Goal: Check status

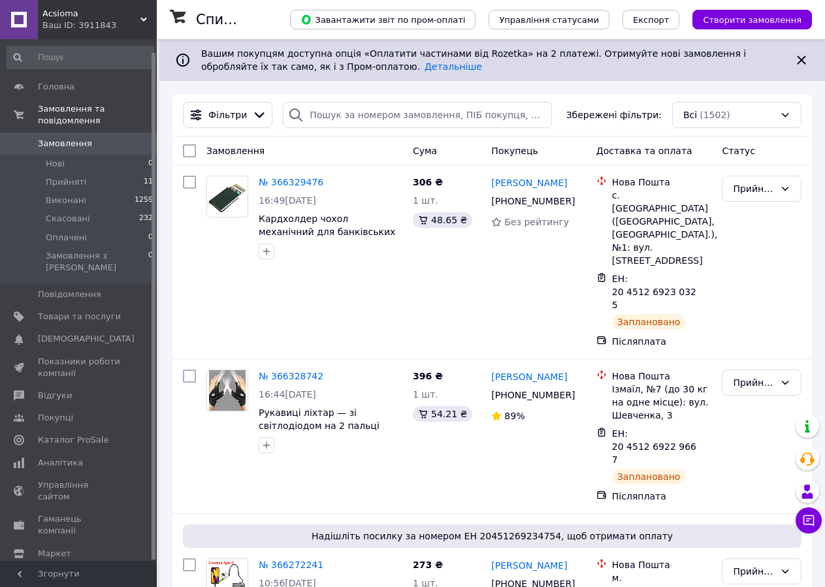
scroll to position [13, 0]
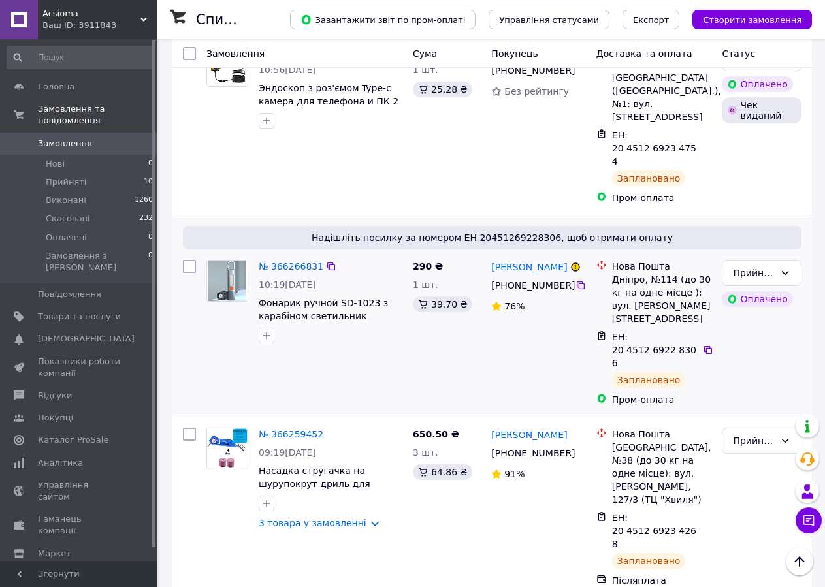
scroll to position [522, 0]
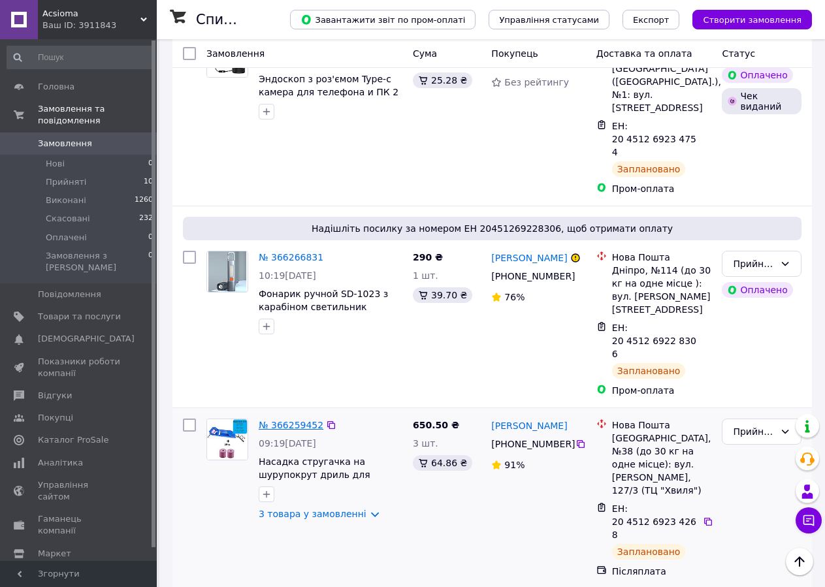
click at [282, 420] on link "№ 366259452" at bounding box center [291, 425] width 65 height 10
